Goal: Task Accomplishment & Management: Manage account settings

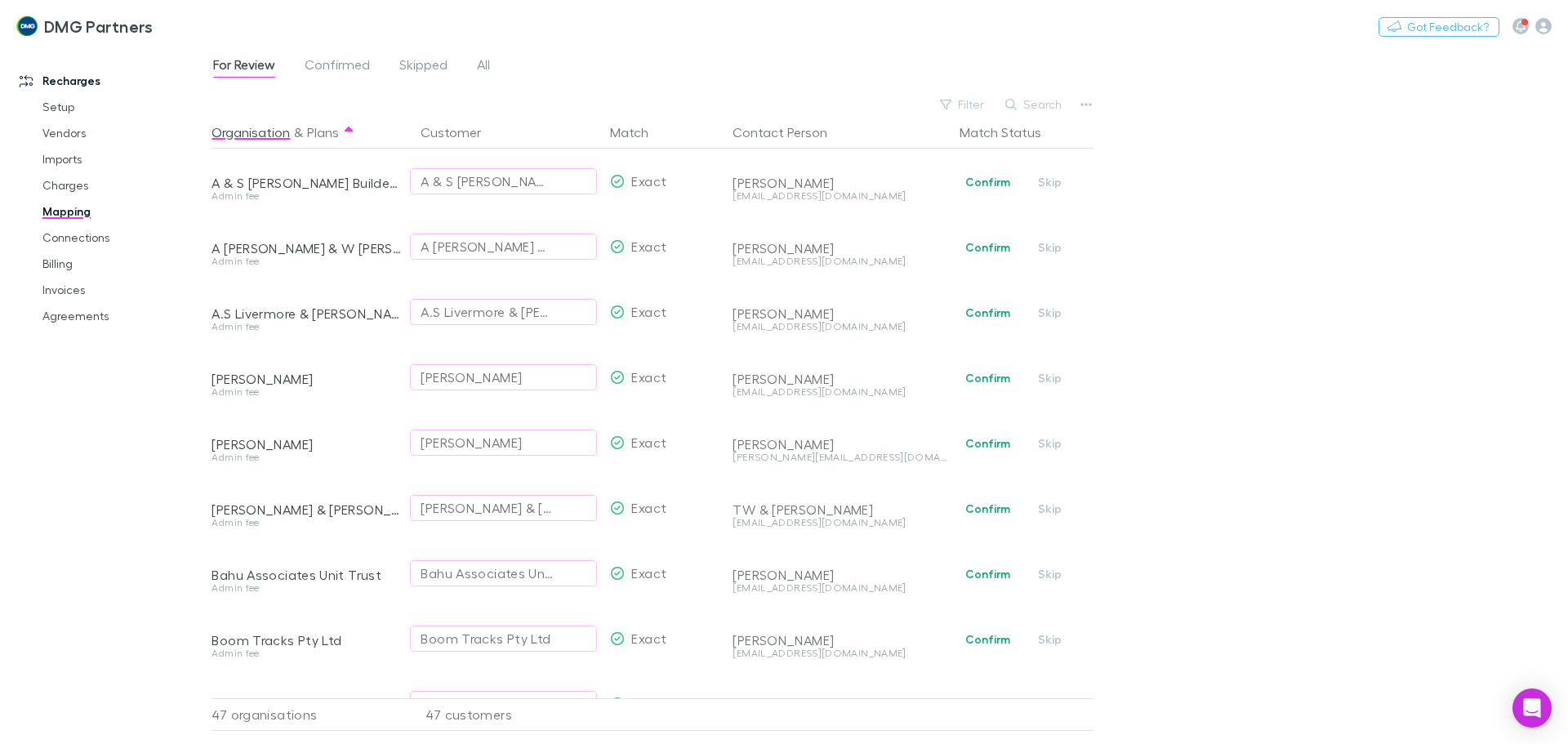
drag, startPoint x: 37, startPoint y: 320, endPoint x: 1045, endPoint y: 34, distance: 1047.8
click at [37, 320] on link "Agreements" at bounding box center [123, 316] width 194 height 26
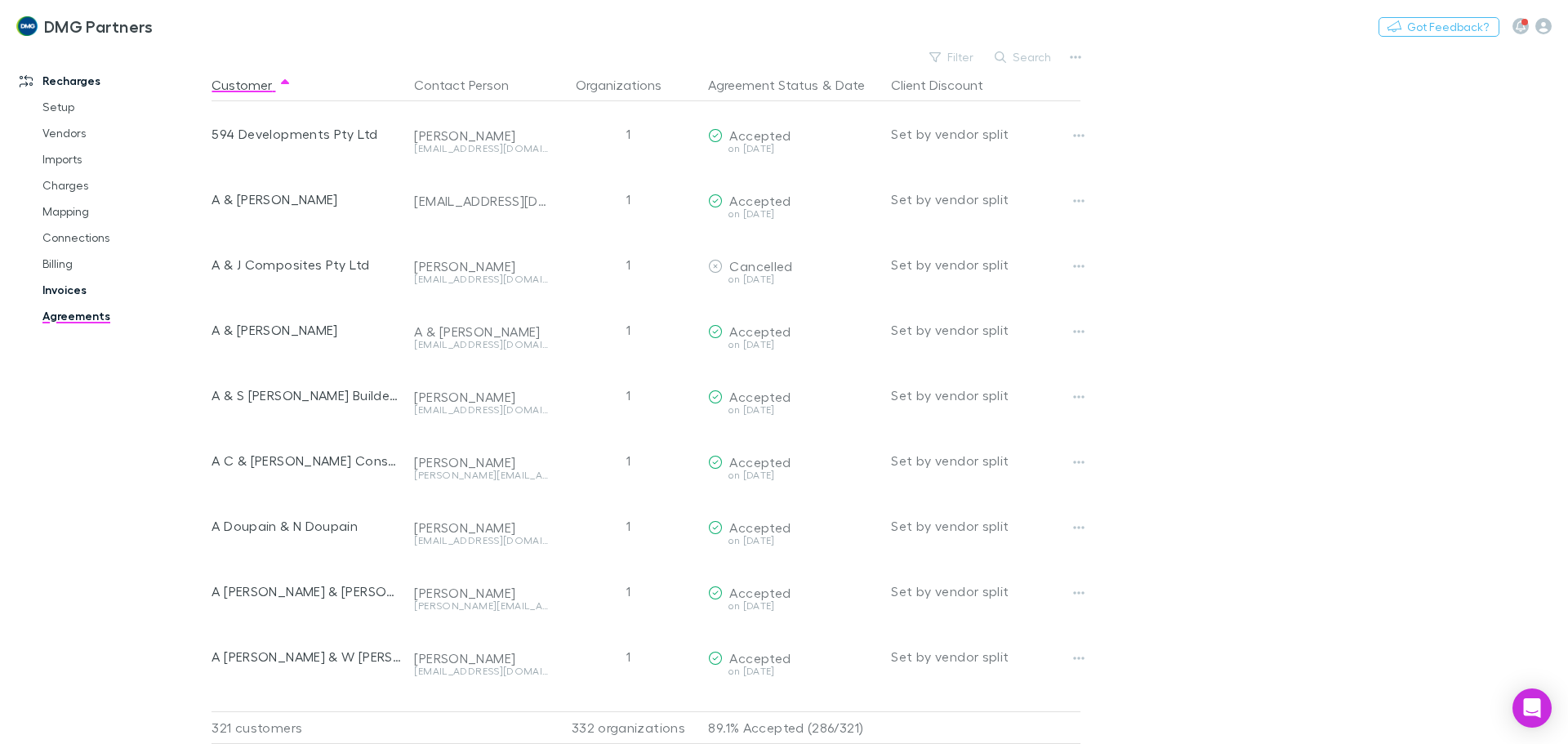
click at [65, 286] on link "Invoices" at bounding box center [123, 290] width 194 height 26
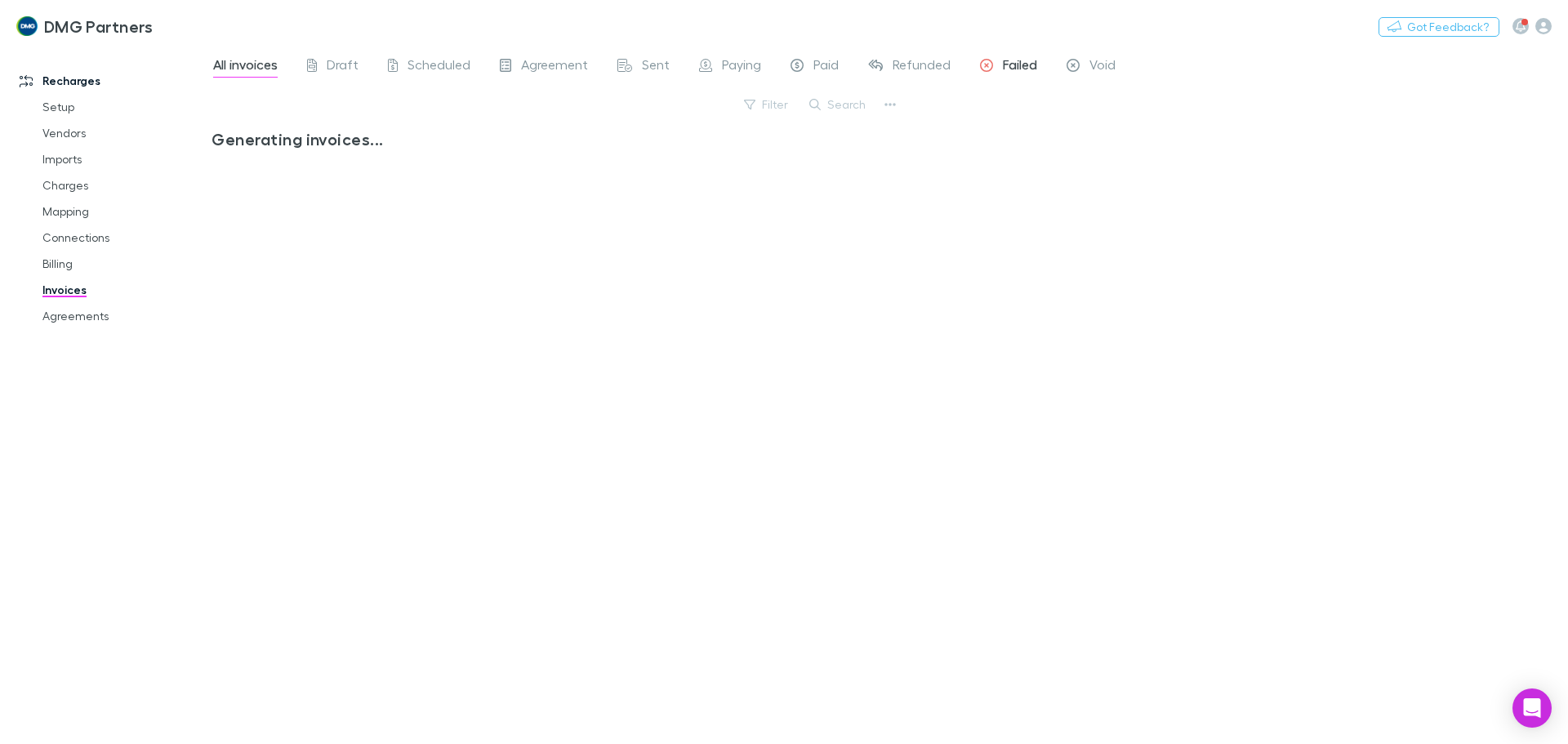
click at [1003, 61] on span "Failed" at bounding box center [1020, 66] width 34 height 21
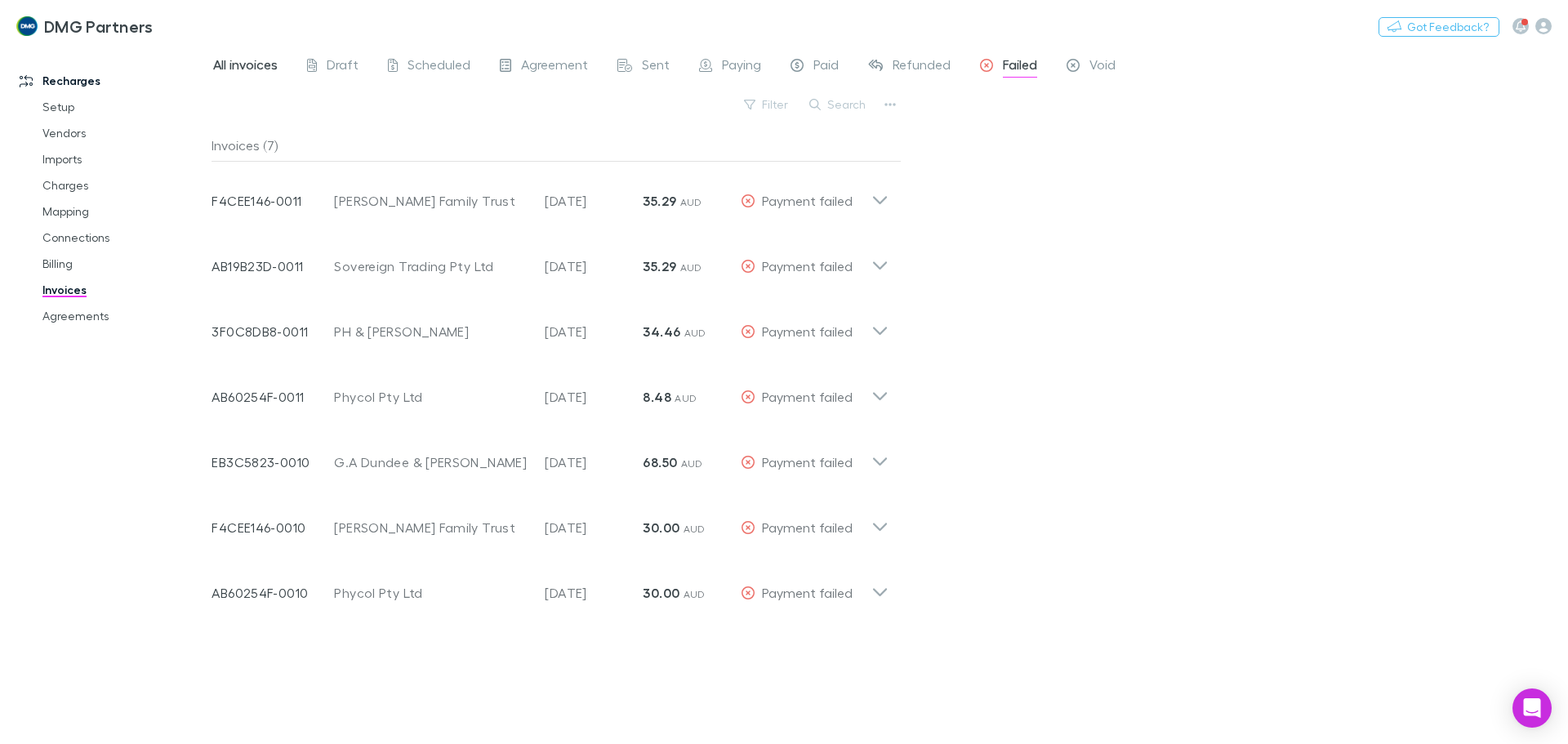
click at [260, 59] on span "All invoices" at bounding box center [245, 66] width 65 height 21
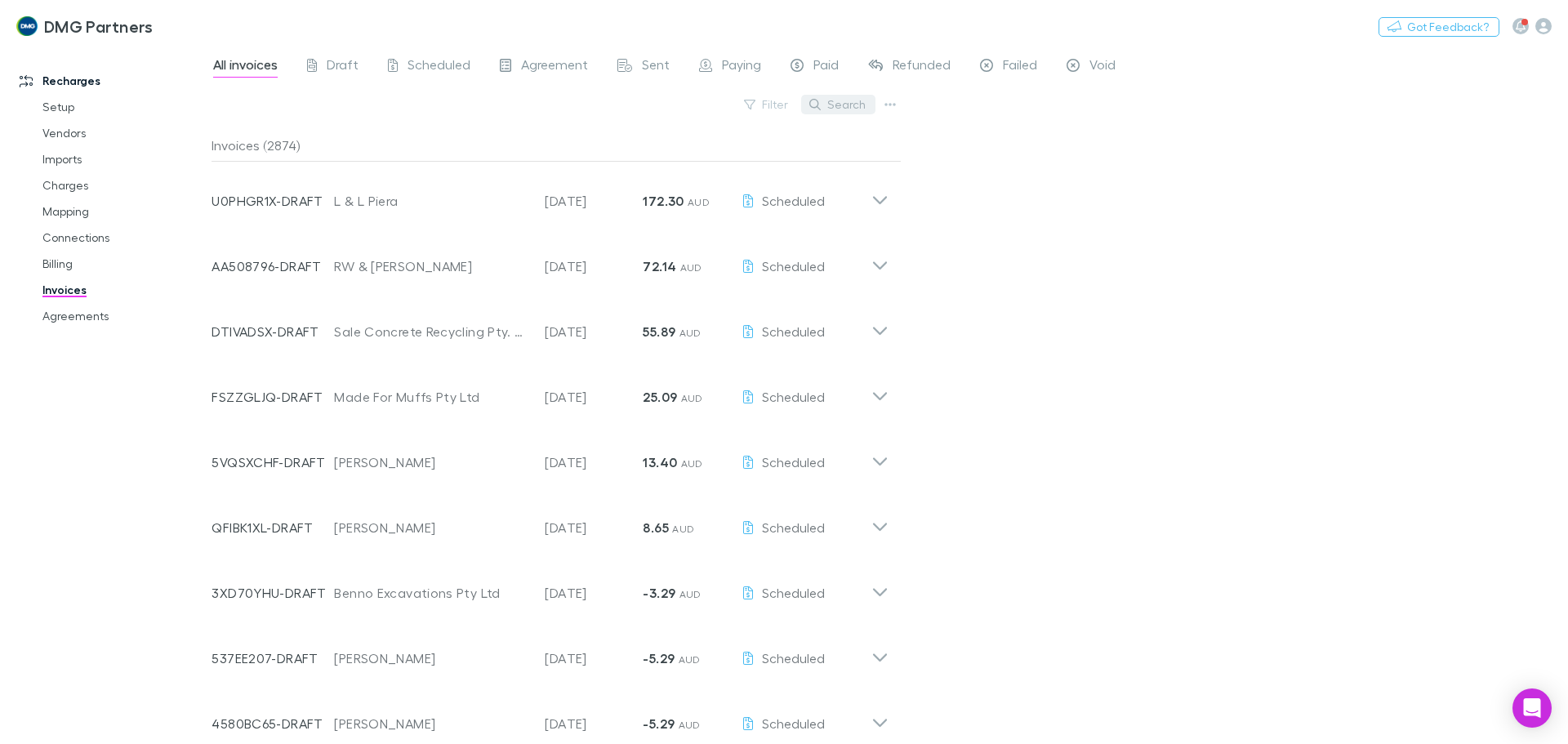
click at [860, 105] on button "Search" at bounding box center [838, 104] width 74 height 19
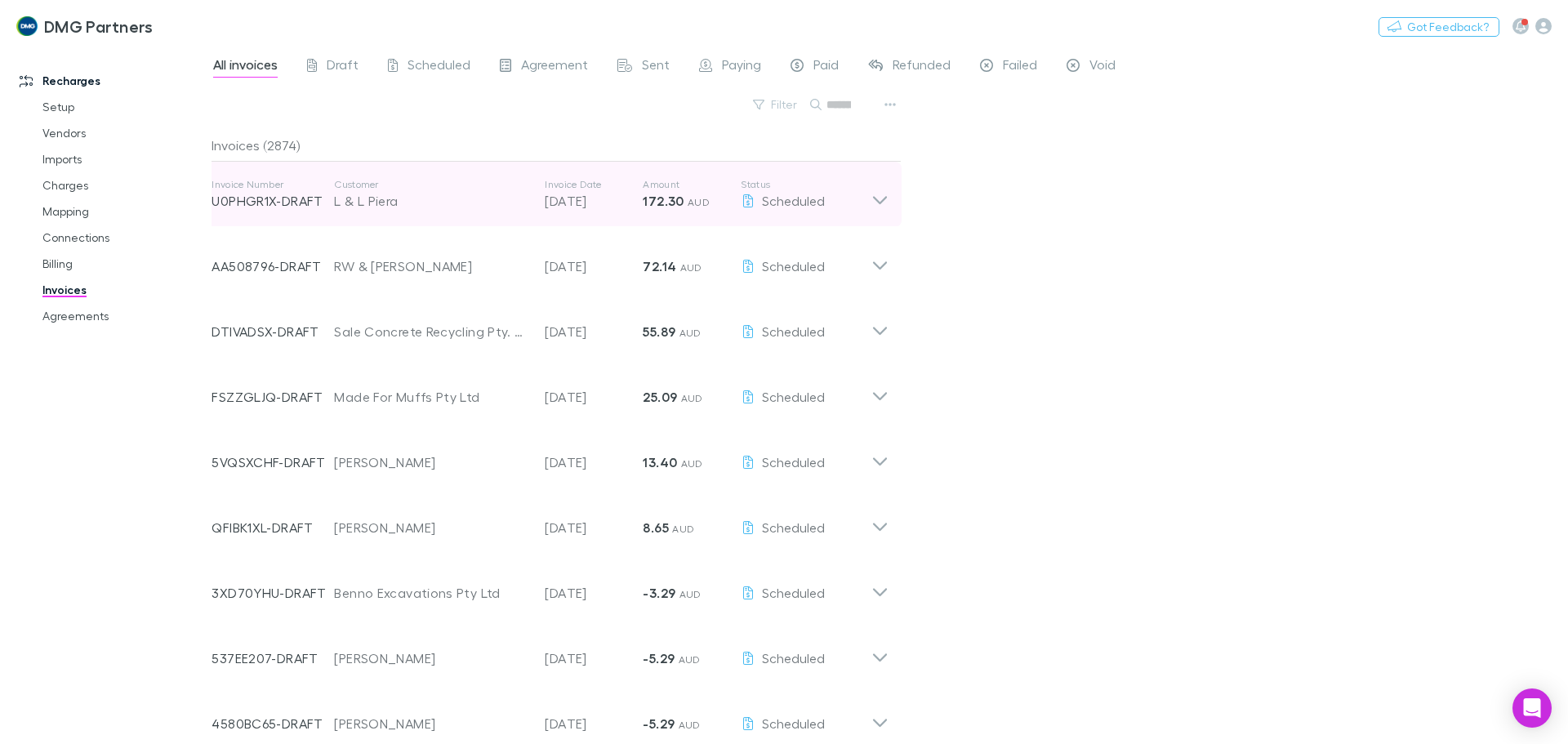
click at [880, 198] on icon at bounding box center [879, 194] width 17 height 33
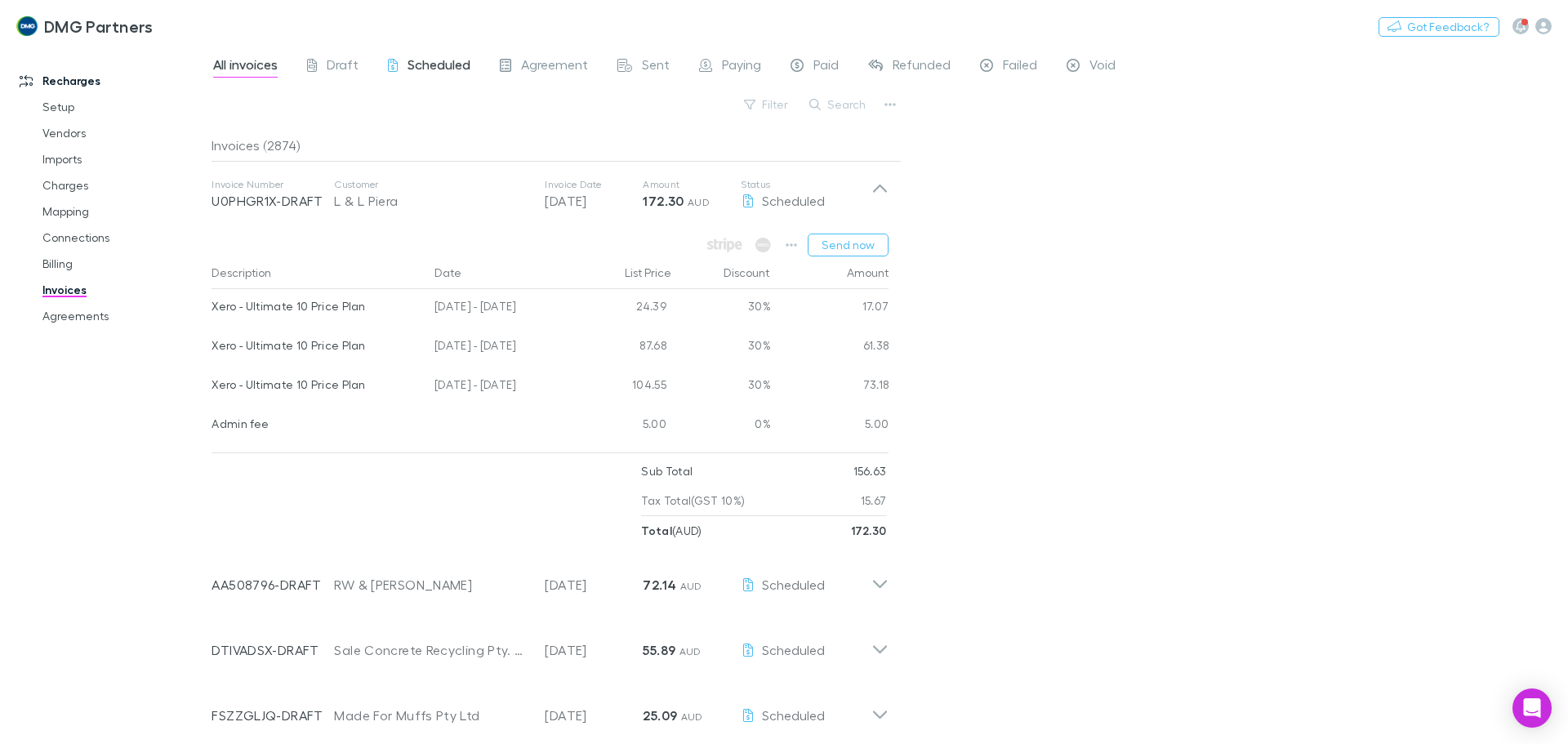
click at [440, 60] on span "Scheduled" at bounding box center [438, 66] width 63 height 21
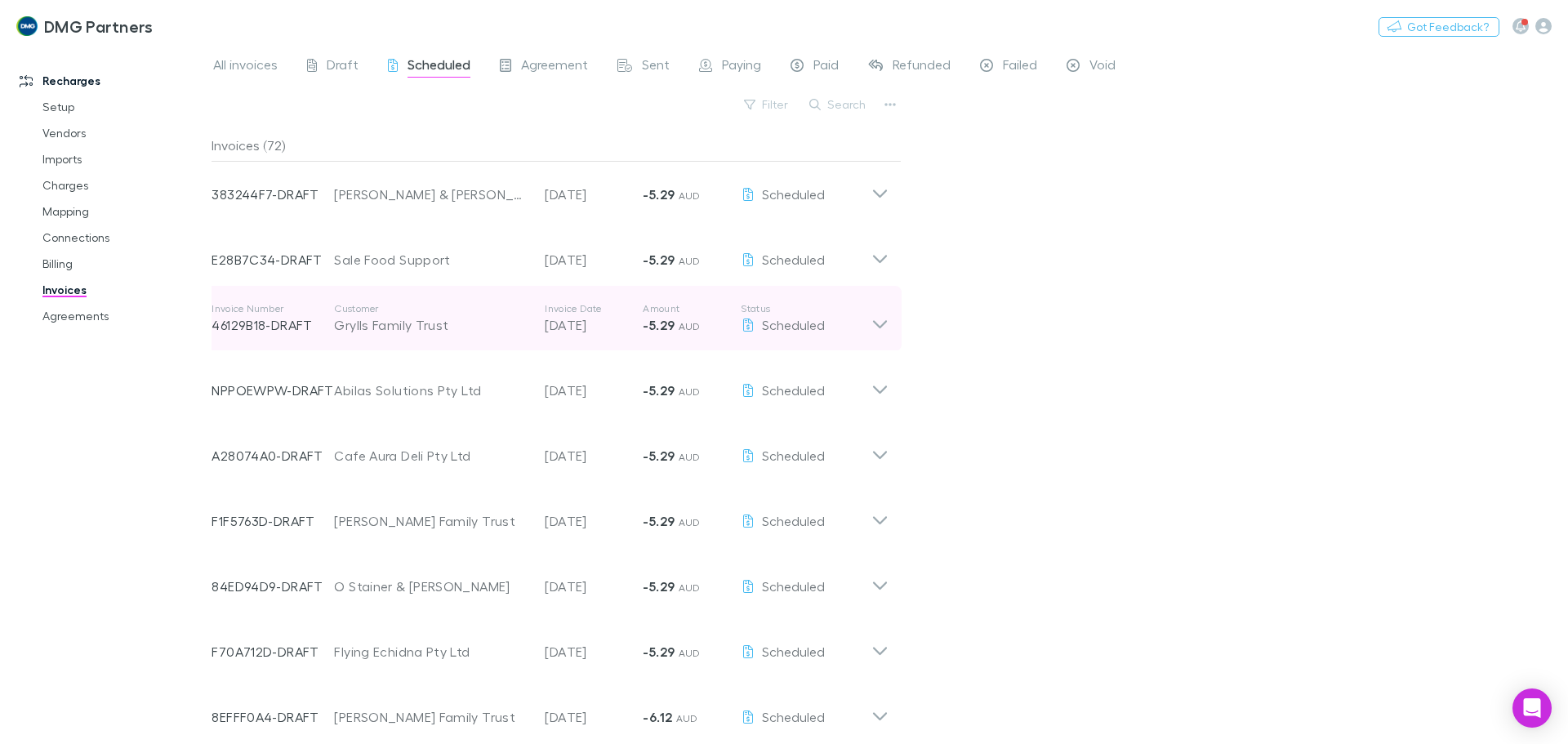
scroll to position [1415, 0]
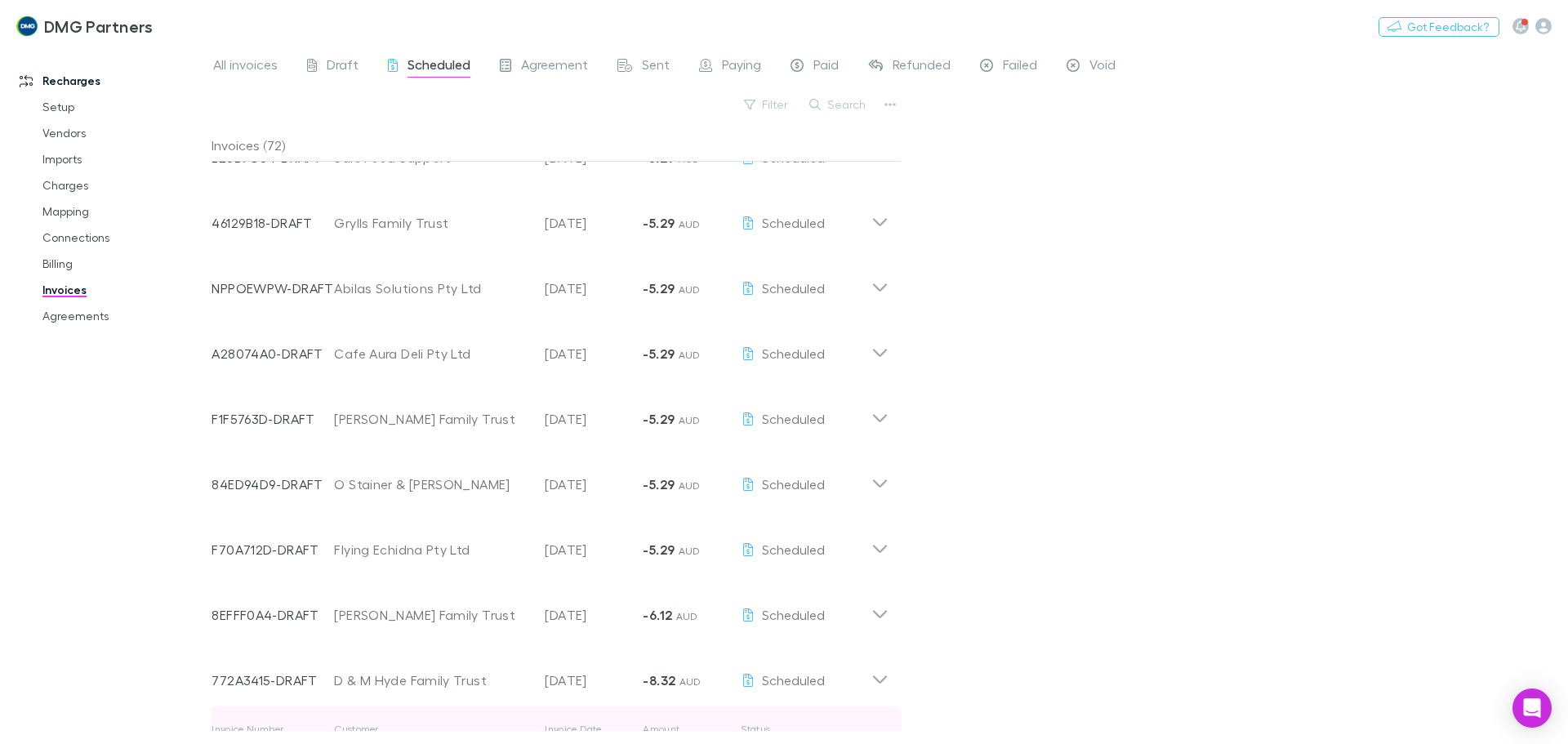
click at [549, 710] on div "Invoice Number 9359D2EC-DRAFT Customer [PERSON_NAME] Invoice Date [DATE] Amount…" at bounding box center [542, 739] width 660 height 59
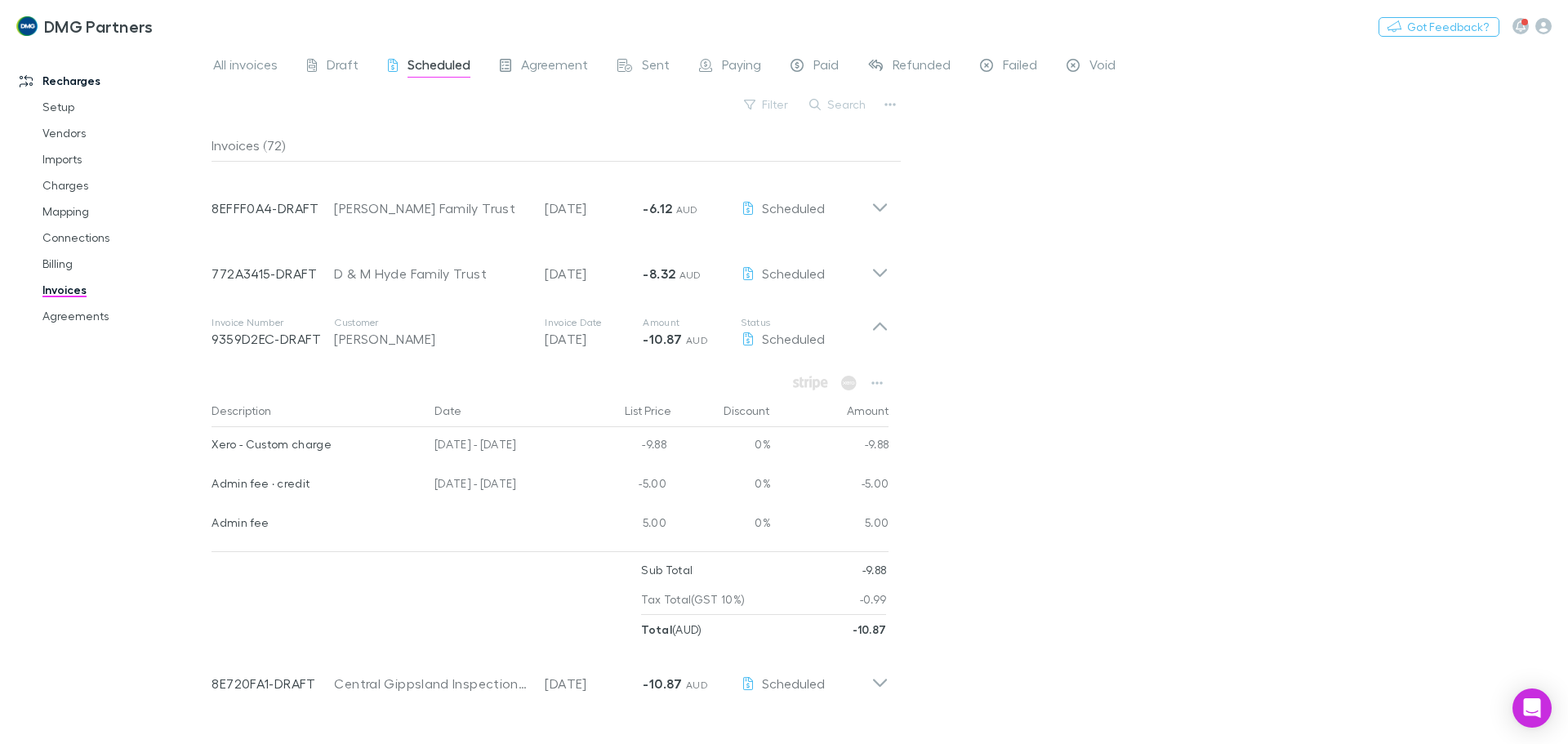
scroll to position [1823, 0]
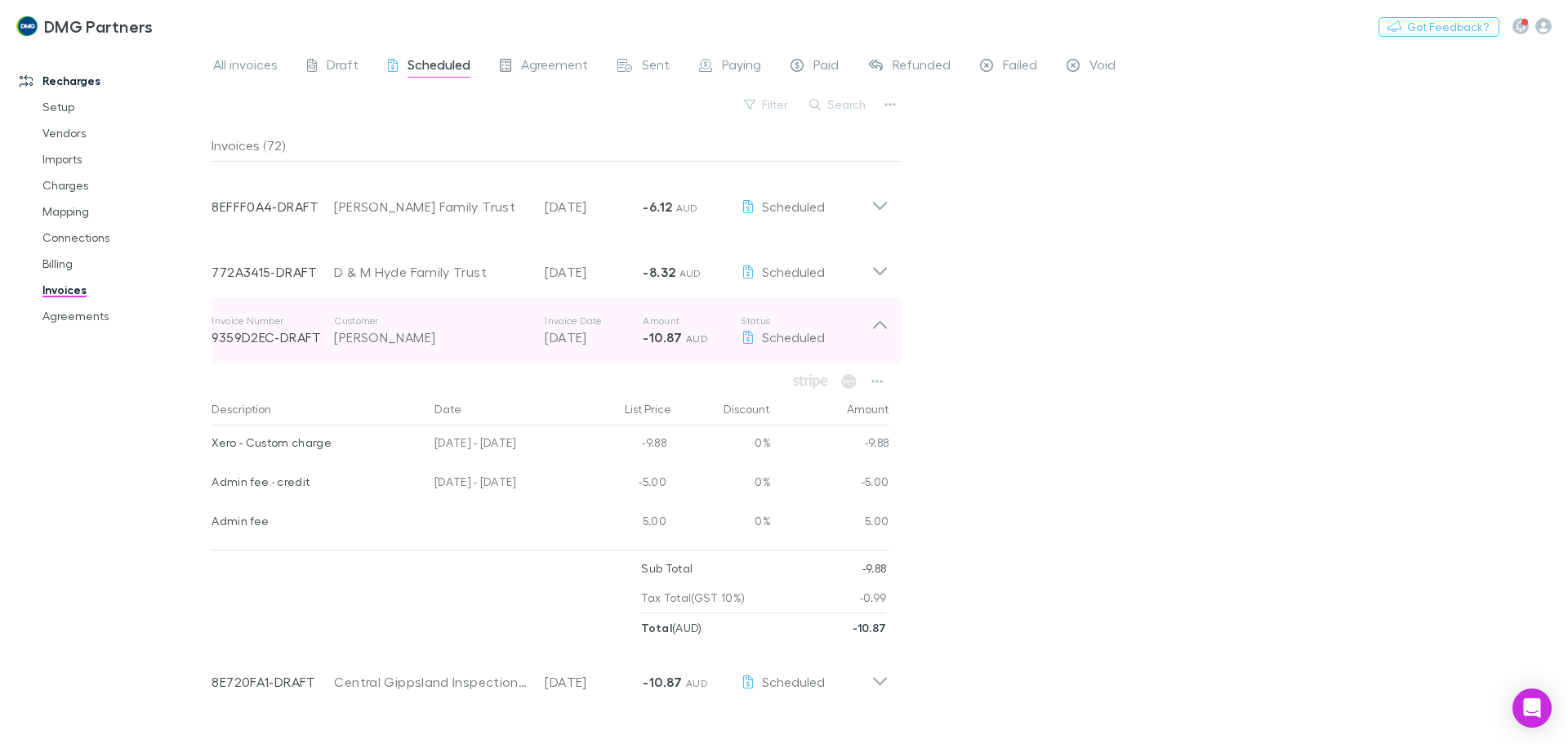
click at [881, 326] on icon at bounding box center [879, 330] width 17 height 33
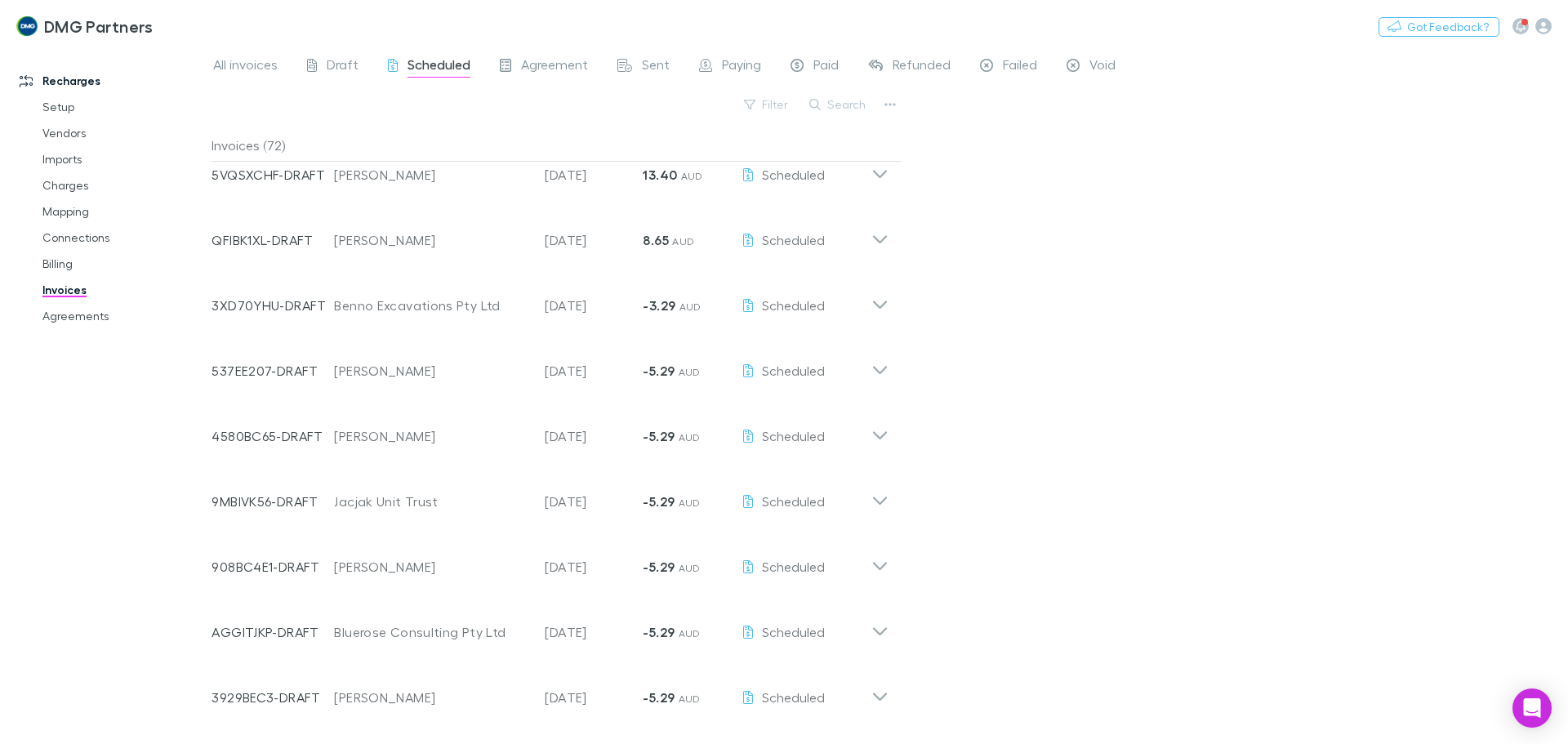
scroll to position [0, 0]
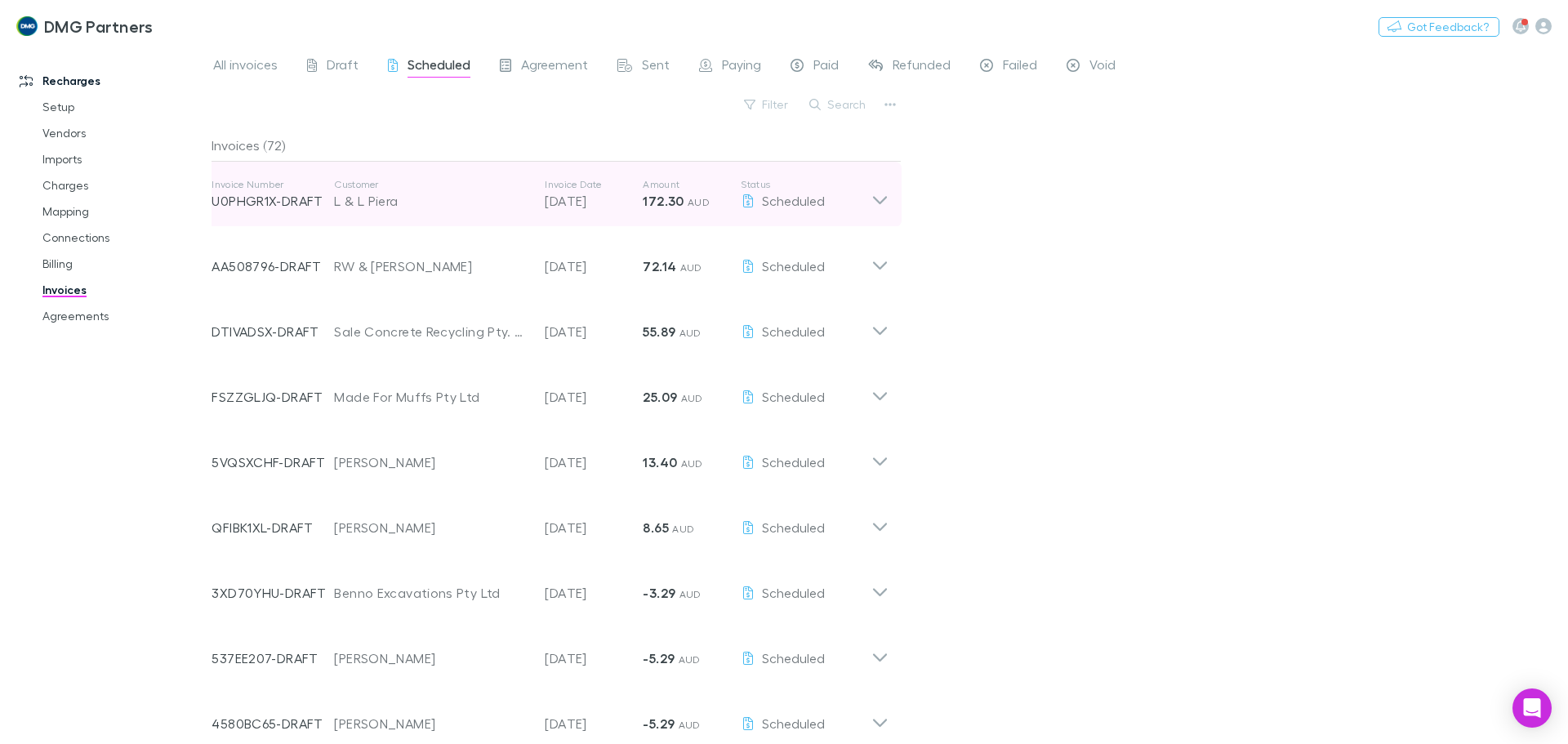
click at [878, 189] on icon at bounding box center [879, 194] width 17 height 33
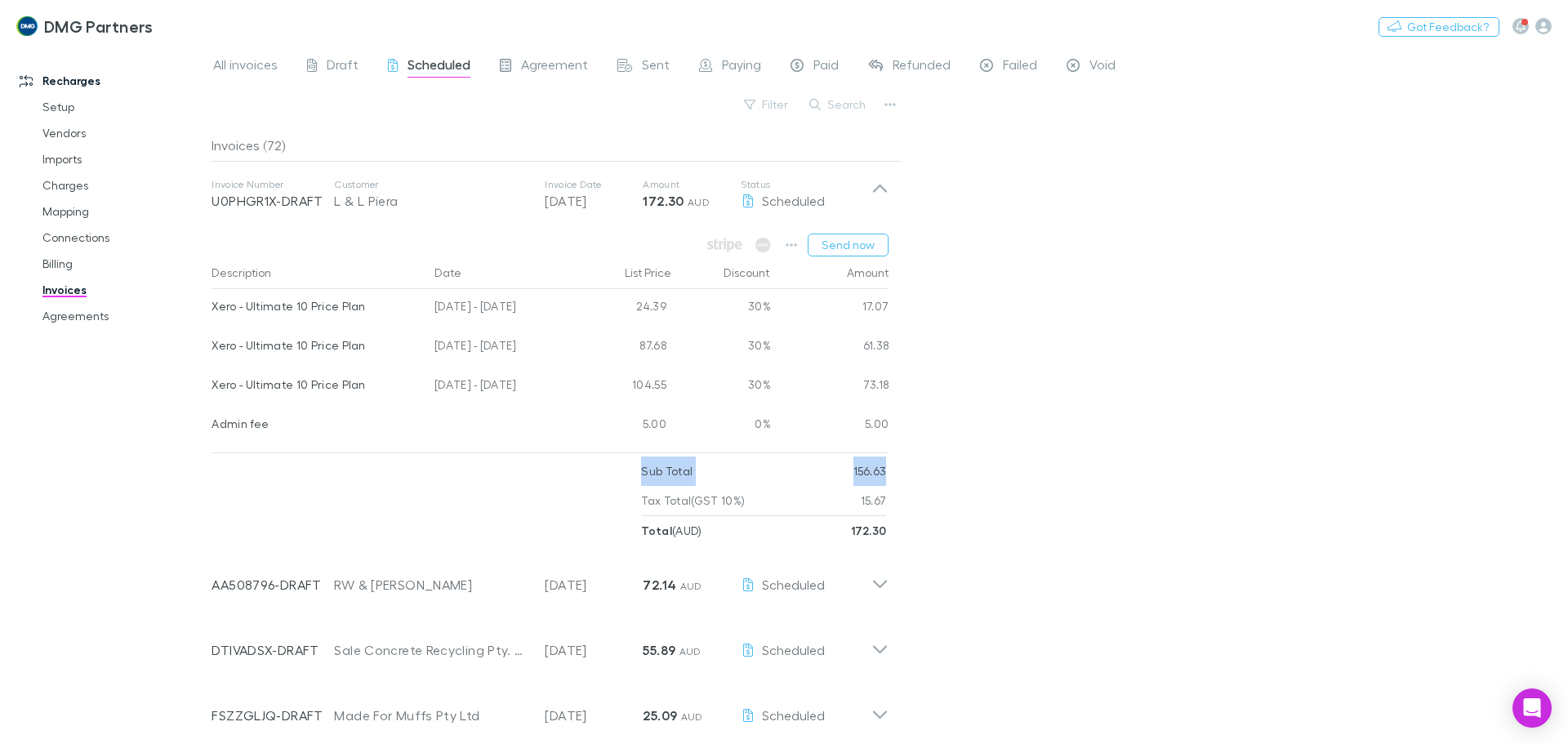
drag, startPoint x: 899, startPoint y: 448, endPoint x: 900, endPoint y: 458, distance: 10.0
click at [900, 458] on div "Send now Description Date List Price Discount Amount Xero - Ultimate 10 Price P…" at bounding box center [549, 385] width 703 height 318
click at [1109, 360] on div "All invoices Draft Scheduled Agreement Sent Paying Paid Refunded Failed Void Fi…" at bounding box center [889, 394] width 1356 height 698
drag, startPoint x: 438, startPoint y: 342, endPoint x: 925, endPoint y: 353, distance: 487.1
click at [963, 338] on div "All invoices Draft Scheduled Agreement Sent Paying Paid Refunded Failed Void Fi…" at bounding box center [889, 394] width 1356 height 698
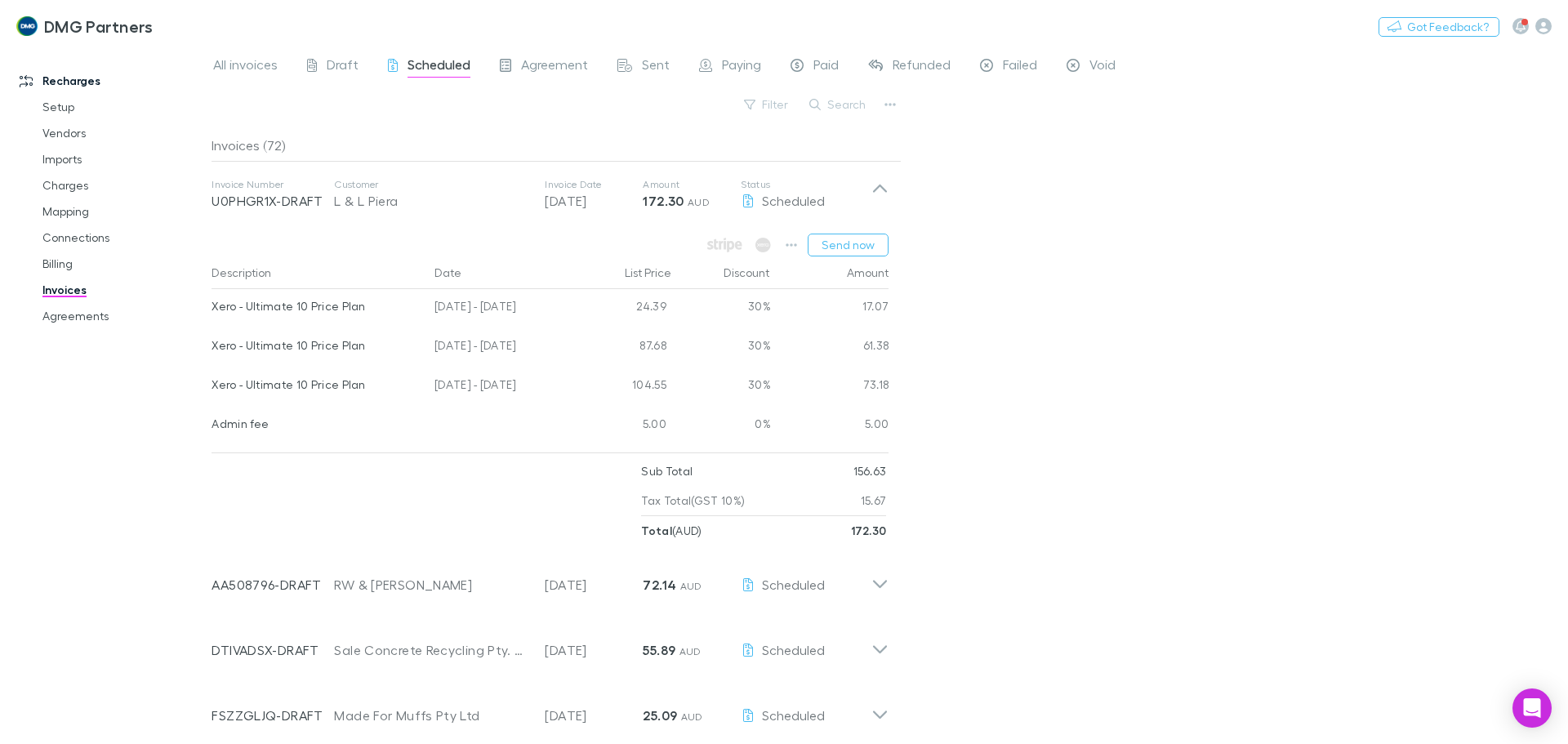
click at [351, 520] on div at bounding box center [426, 500] width 429 height 89
drag, startPoint x: 189, startPoint y: 348, endPoint x: 569, endPoint y: 357, distance: 380.1
click at [569, 357] on div "Recharges Setup Vendors Imports Charges Mapping Connections Billing Invoices Ag…" at bounding box center [784, 394] width 1568 height 698
click at [1213, 369] on div "All invoices Draft Scheduled Agreement Sent Paying Paid Refunded Failed Void Fi…" at bounding box center [889, 394] width 1356 height 698
drag, startPoint x: 209, startPoint y: 300, endPoint x: 692, endPoint y: 345, distance: 485.1
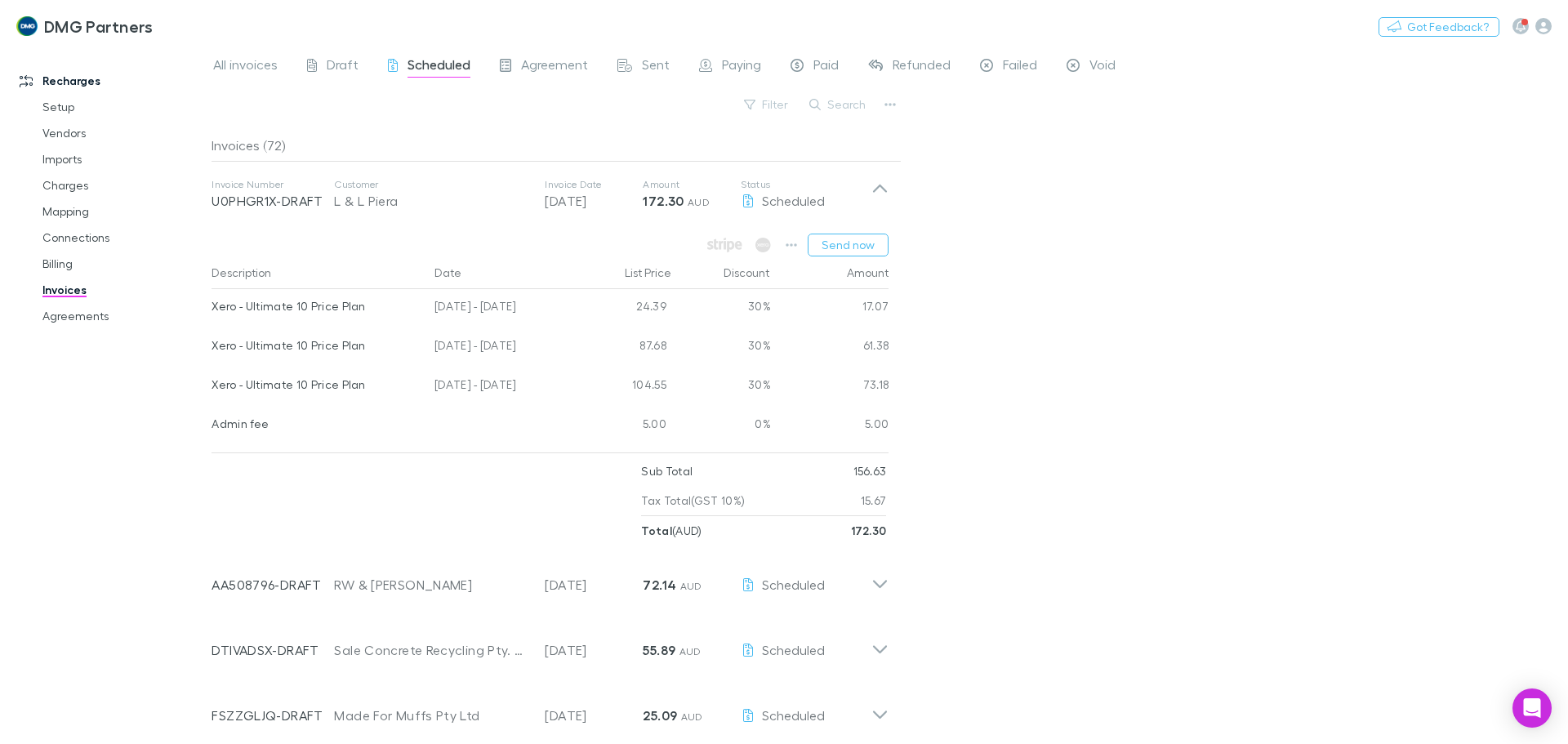
click at [692, 345] on div "Recharges Setup Vendors Imports Charges Mapping Connections Billing Invoices Ag…" at bounding box center [784, 394] width 1568 height 698
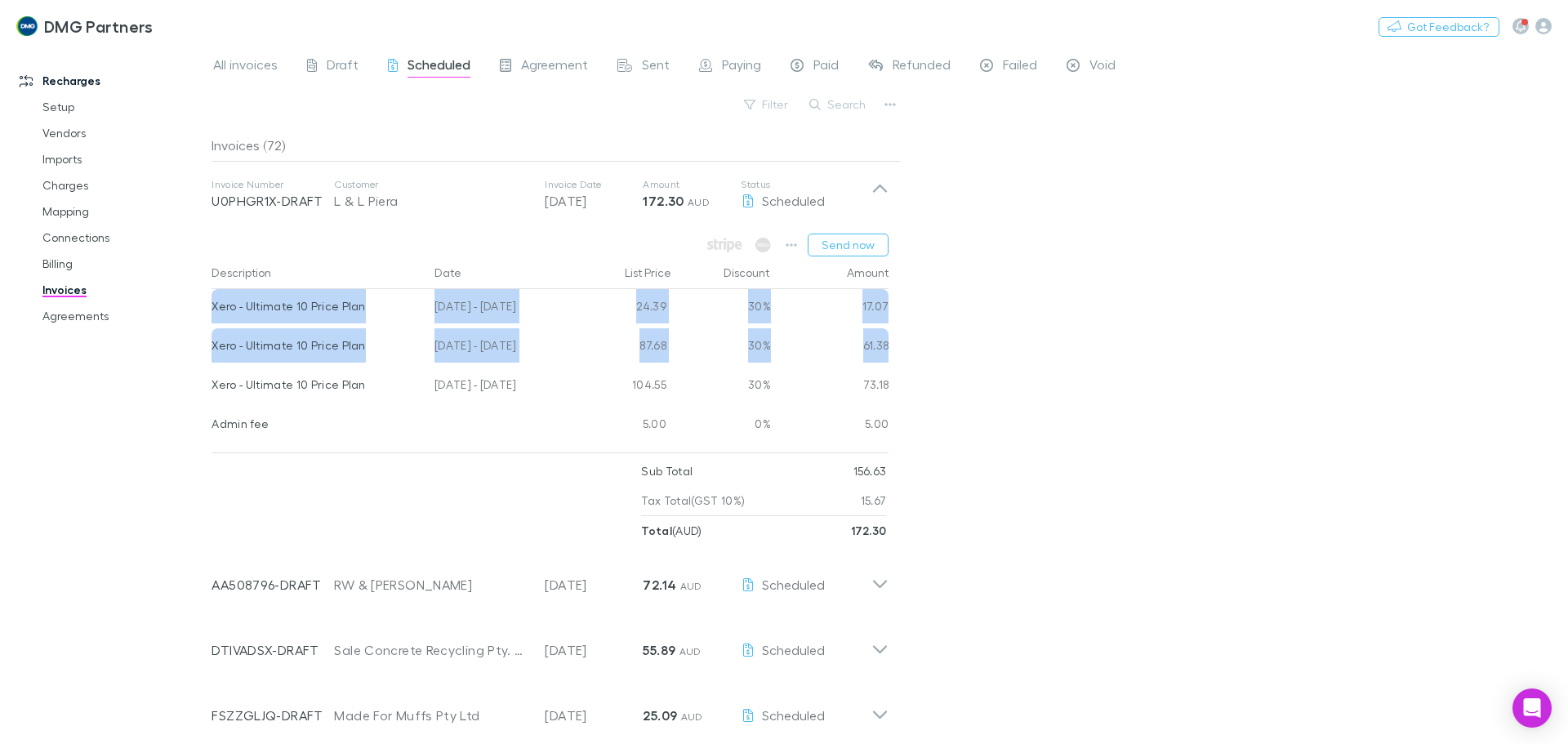
drag, startPoint x: 910, startPoint y: 345, endPoint x: 212, endPoint y: 321, distance: 698.4
click at [212, 321] on div "All invoices Draft Scheduled Agreement Sent Paying Paid Refunded Failed Void Fi…" at bounding box center [889, 394] width 1356 height 698
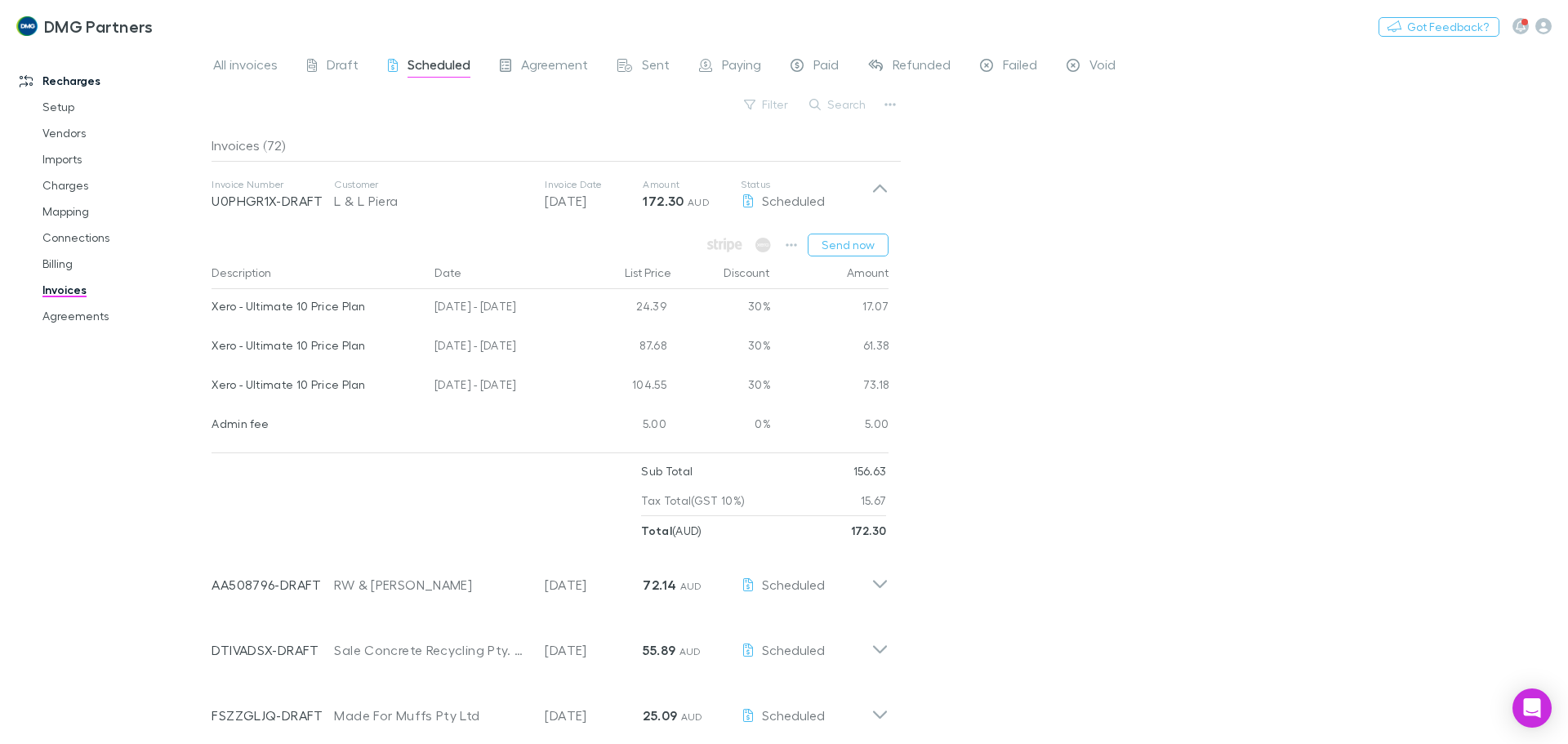
click at [944, 359] on div "All invoices Draft Scheduled Agreement Sent Paying Paid Refunded Failed Void Fi…" at bounding box center [889, 394] width 1356 height 698
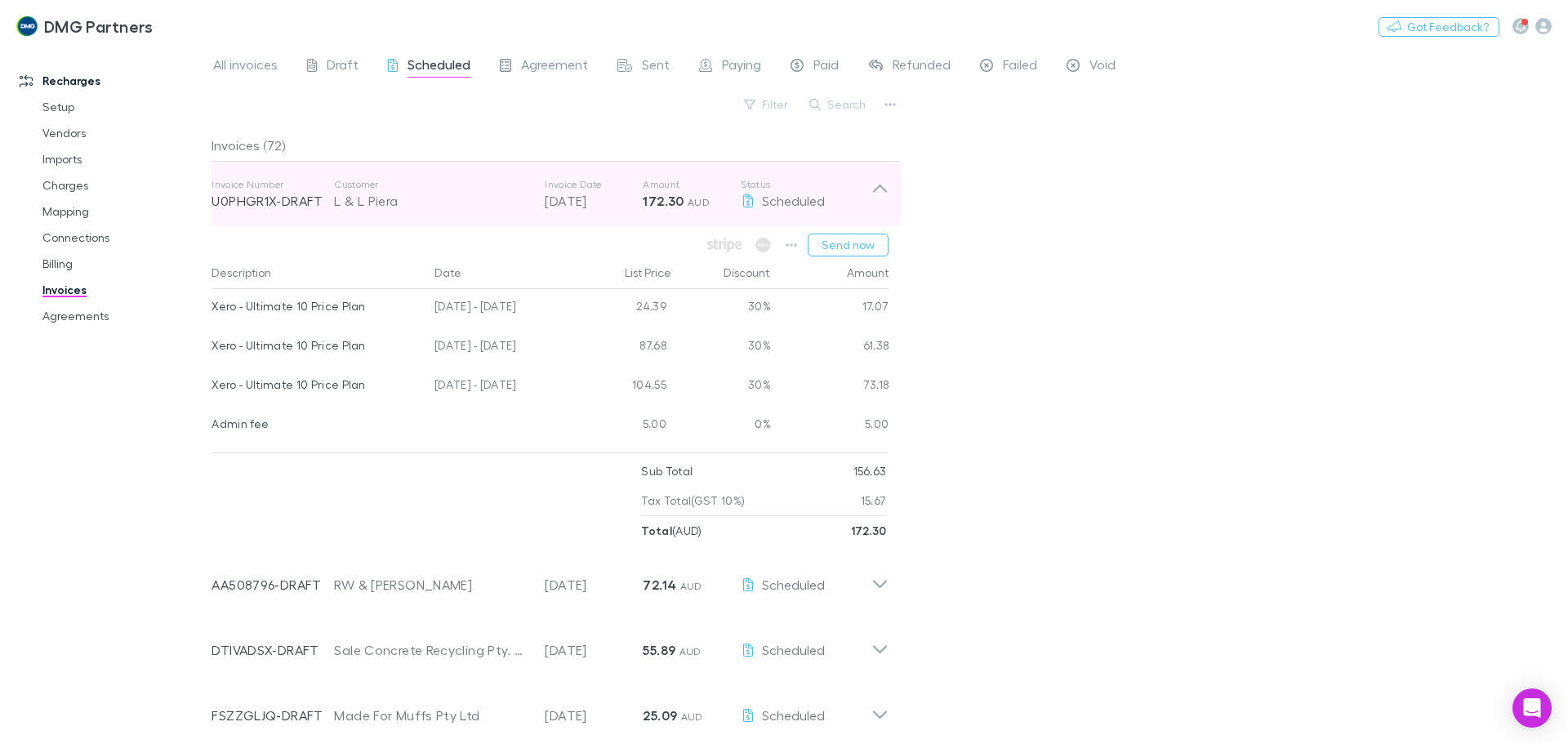
click at [890, 193] on div "Invoice Number U0PHGR1X-DRAFT Customer L & L Piera Invoice Date [DATE] Amount 1…" at bounding box center [549, 194] width 703 height 65
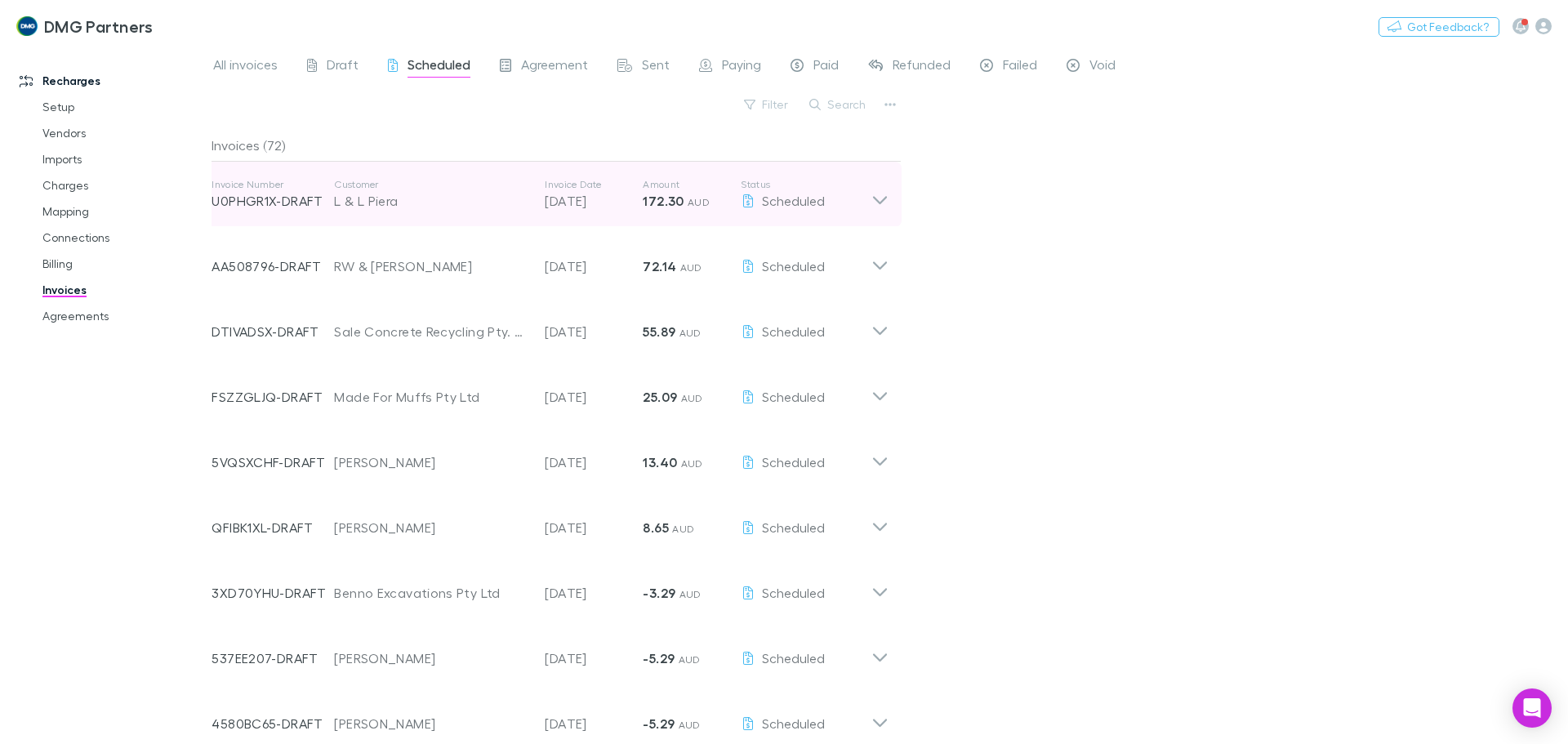
click at [889, 188] on icon at bounding box center [879, 194] width 17 height 33
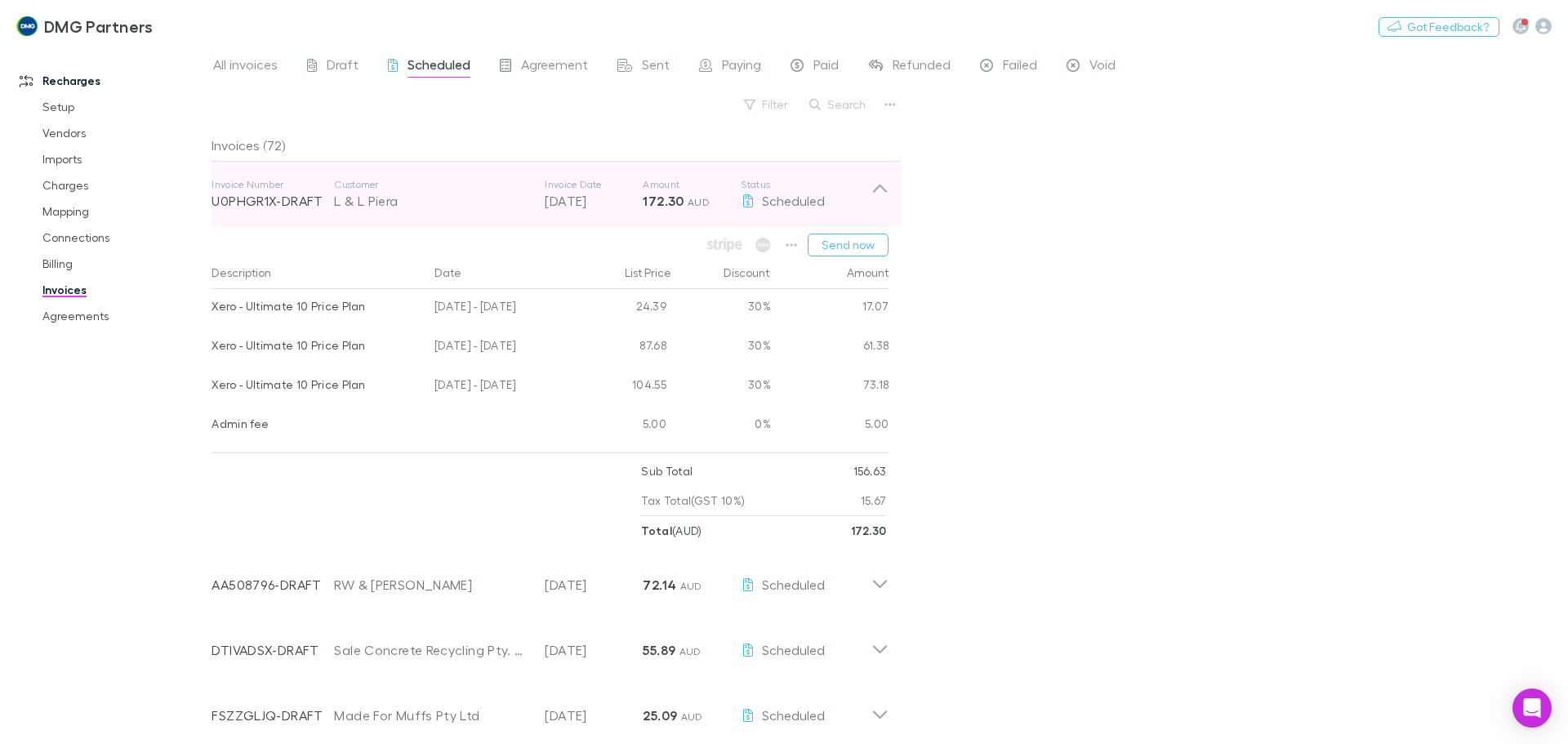
click at [884, 186] on icon at bounding box center [879, 194] width 17 height 33
